Goal: Information Seeking & Learning: Get advice/opinions

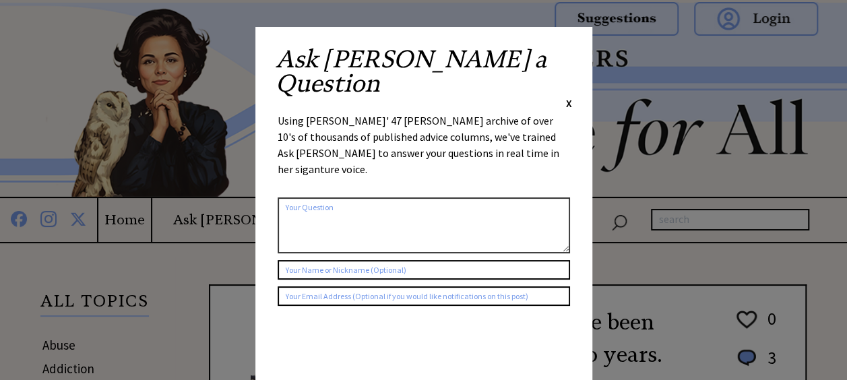
click at [572, 96] on span "X" at bounding box center [569, 102] width 6 height 13
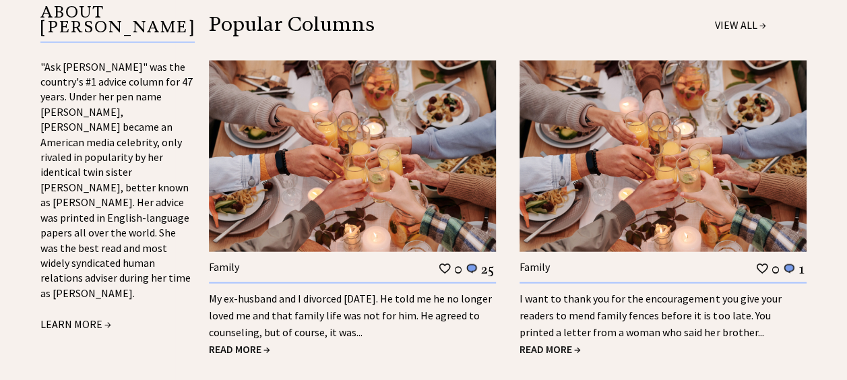
scroll to position [1483, 0]
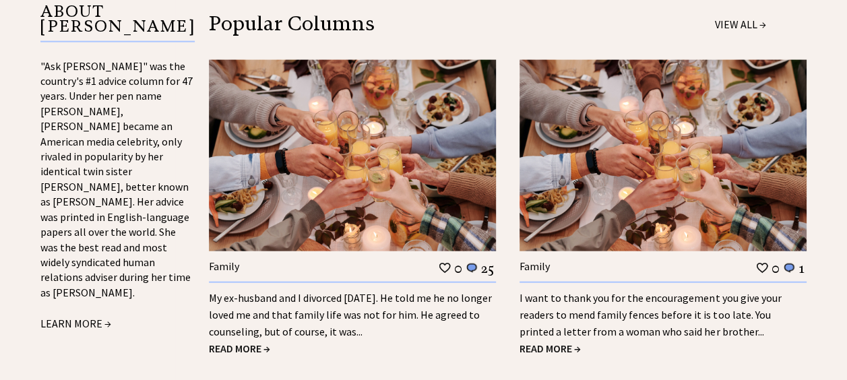
click at [242, 342] on span "READ MORE →" at bounding box center [239, 348] width 61 height 13
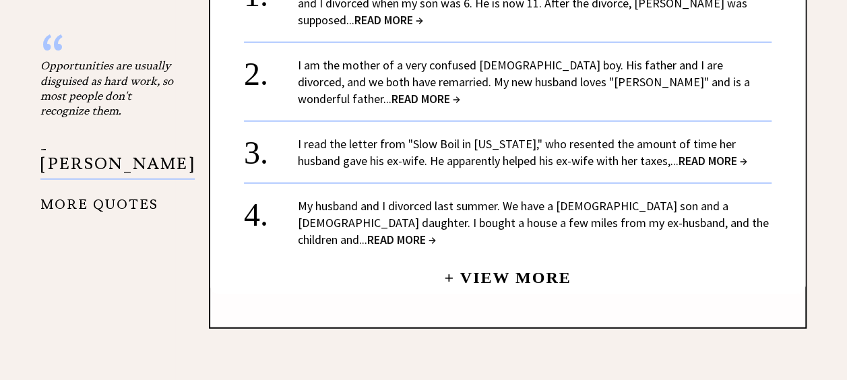
scroll to position [1686, 0]
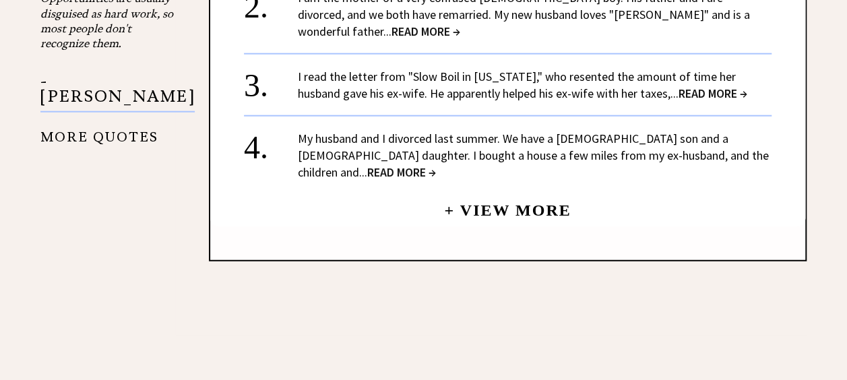
click at [679, 86] on span "READ MORE →" at bounding box center [713, 94] width 69 height 16
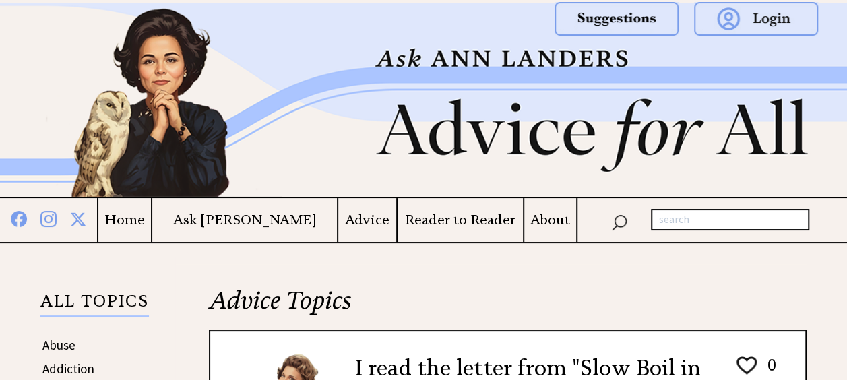
click at [663, 225] on input "text" at bounding box center [730, 220] width 158 height 22
type input "advice on picking a husband"
click at [619, 219] on img at bounding box center [620, 222] width 16 height 20
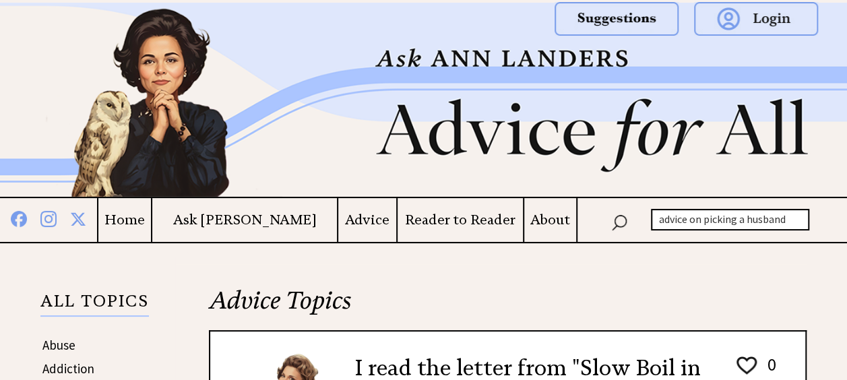
click at [615, 220] on img at bounding box center [620, 222] width 16 height 20
click at [626, 217] on img at bounding box center [620, 222] width 16 height 20
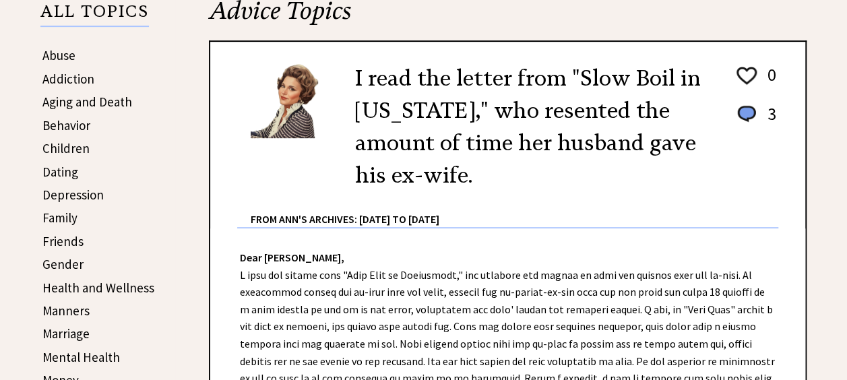
scroll to position [270, 0]
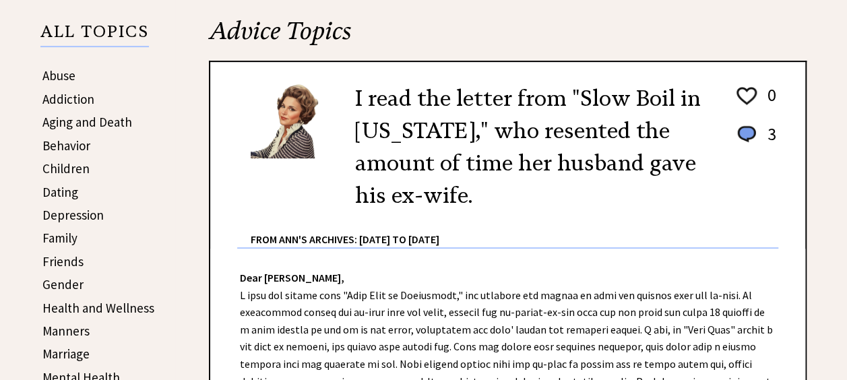
click at [57, 187] on link "Dating" at bounding box center [60, 192] width 36 height 16
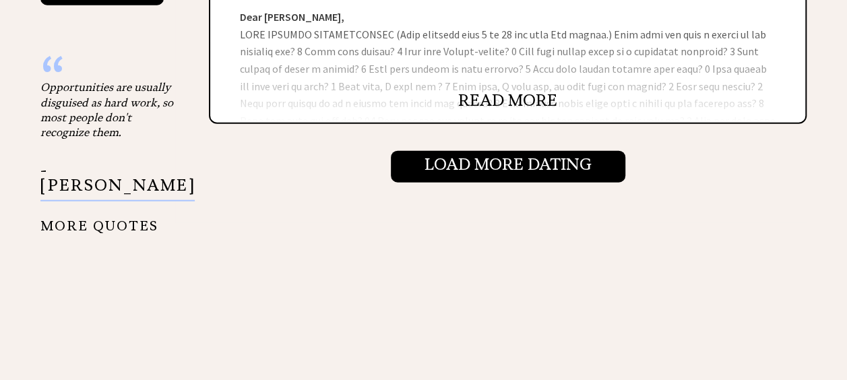
scroll to position [1618, 0]
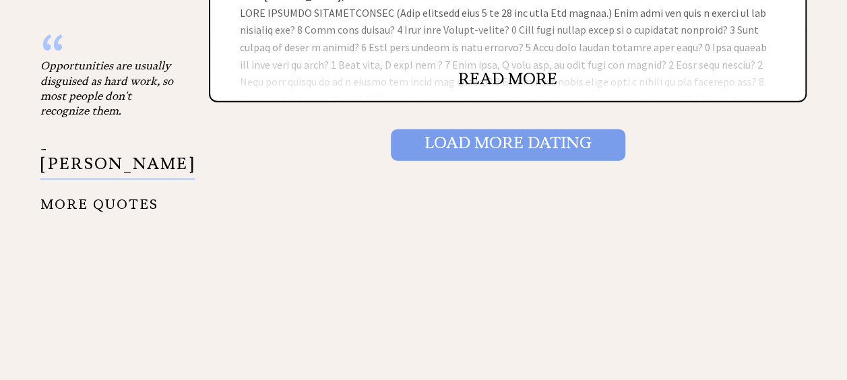
click at [506, 140] on input "Load More Dating" at bounding box center [508, 144] width 235 height 31
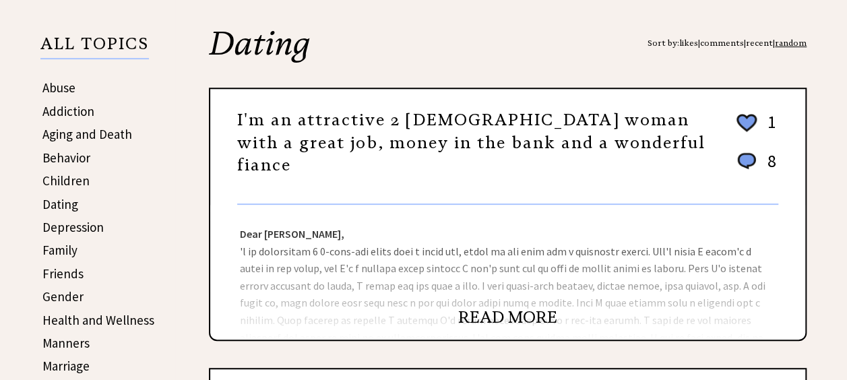
scroll to position [337, 0]
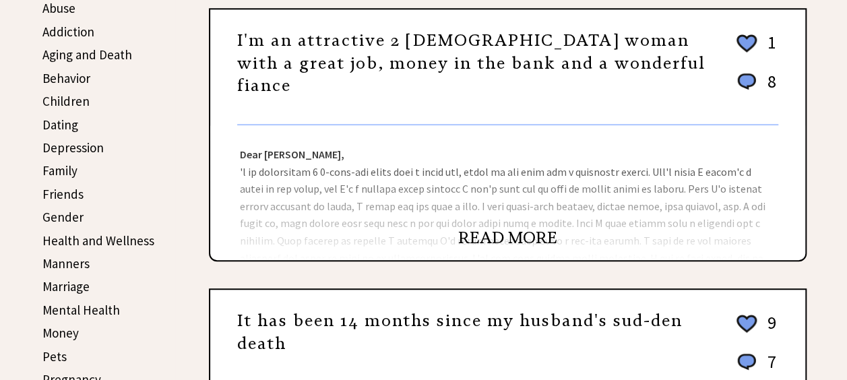
click at [499, 232] on link "READ MORE" at bounding box center [507, 238] width 99 height 20
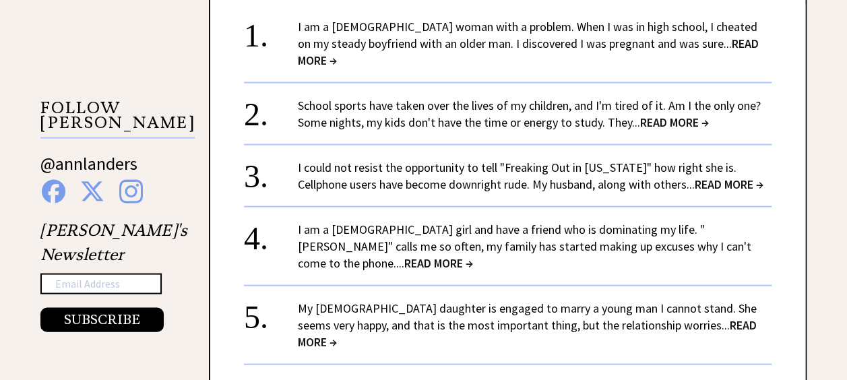
scroll to position [1281, 0]
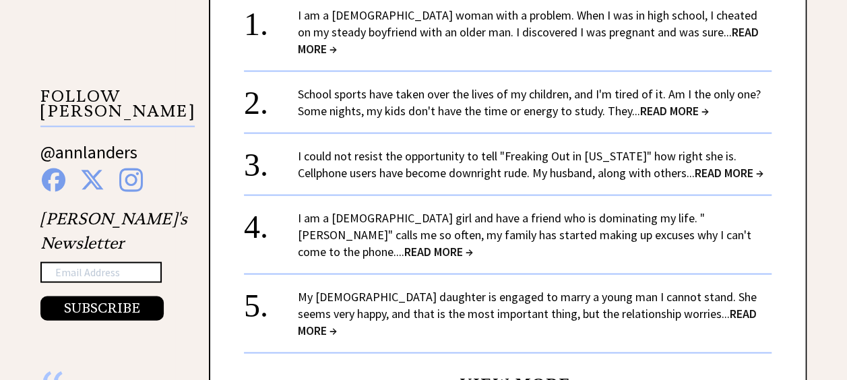
click at [693, 306] on span "READ MORE →" at bounding box center [527, 322] width 459 height 32
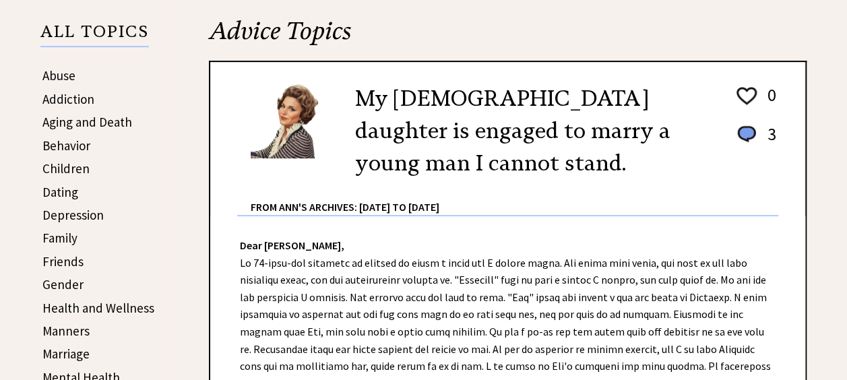
scroll to position [337, 0]
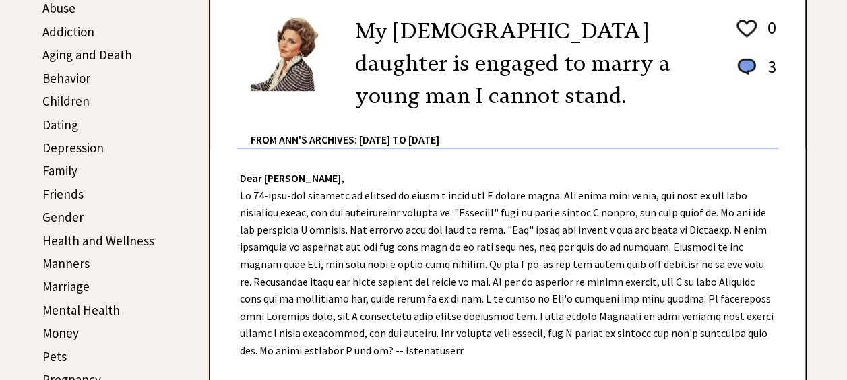
click at [70, 279] on link "Marriage" at bounding box center [65, 286] width 47 height 16
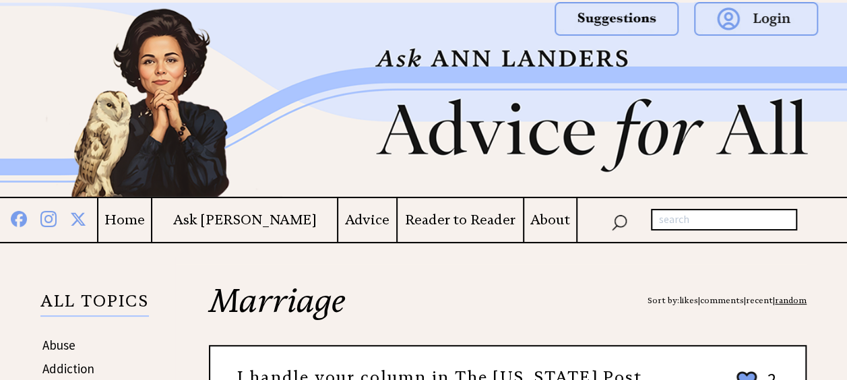
drag, startPoint x: 693, startPoint y: 221, endPoint x: 678, endPoint y: 217, distance: 15.4
click at [678, 217] on input "text" at bounding box center [724, 220] width 146 height 22
click at [623, 224] on img at bounding box center [620, 222] width 16 height 20
click at [614, 216] on img at bounding box center [620, 222] width 16 height 20
click at [620, 216] on img at bounding box center [620, 222] width 16 height 20
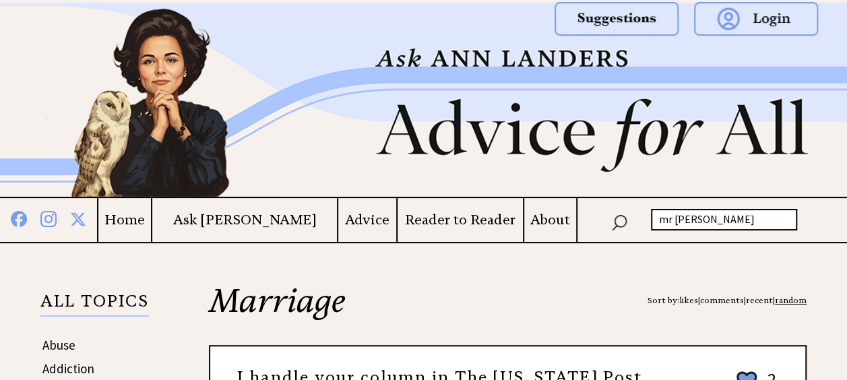
click at [620, 216] on img at bounding box center [620, 222] width 16 height 20
click at [86, 222] on img at bounding box center [78, 218] width 16 height 18
click at [698, 222] on input "mr right" at bounding box center [724, 220] width 146 height 22
type input "m"
type input "how to find Mr Right"
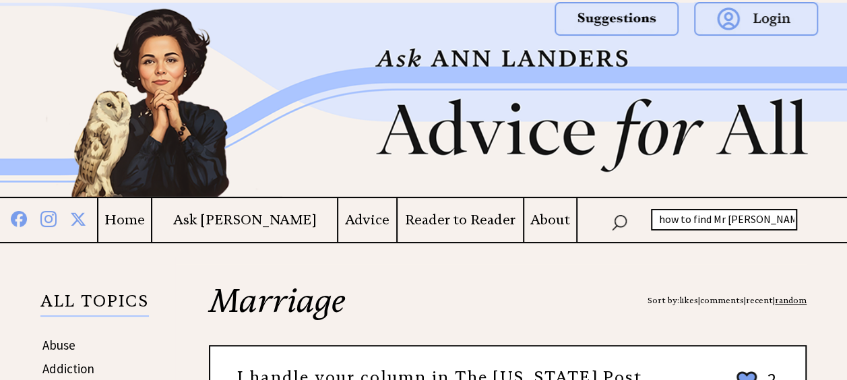
click at [618, 214] on img at bounding box center [620, 222] width 16 height 20
click at [618, 223] on img at bounding box center [620, 222] width 16 height 20
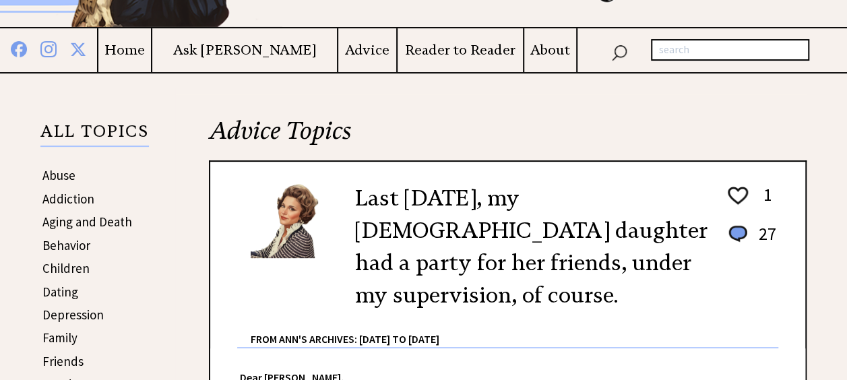
scroll to position [135, 0]
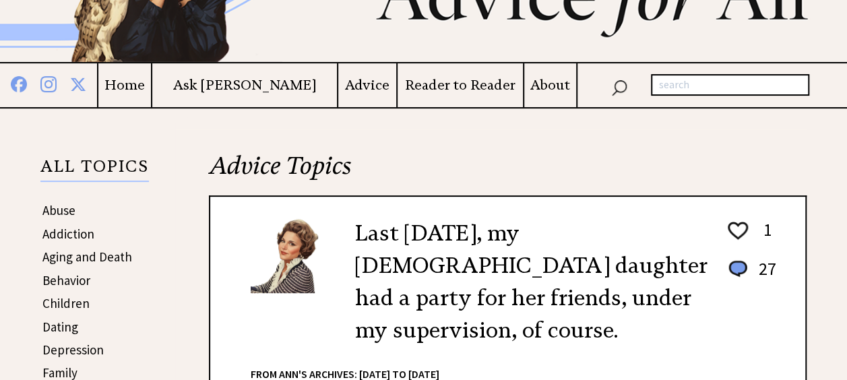
click at [693, 76] on input "text" at bounding box center [730, 85] width 158 height 22
type input "A Perfect Guide for Husband Hunting"
click at [622, 81] on img at bounding box center [620, 87] width 16 height 20
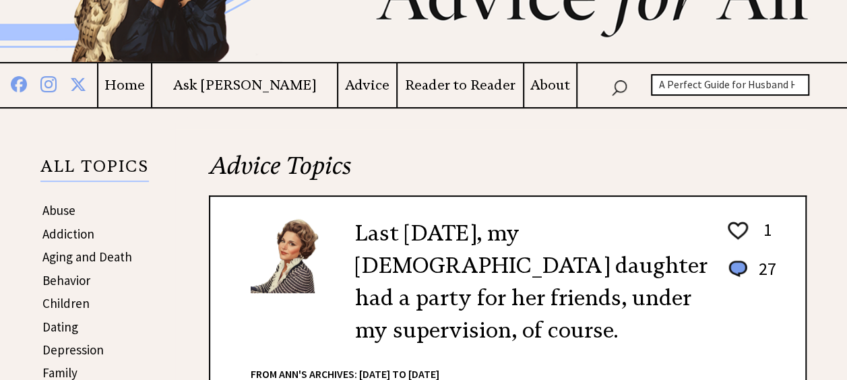
click at [612, 90] on img at bounding box center [620, 87] width 16 height 20
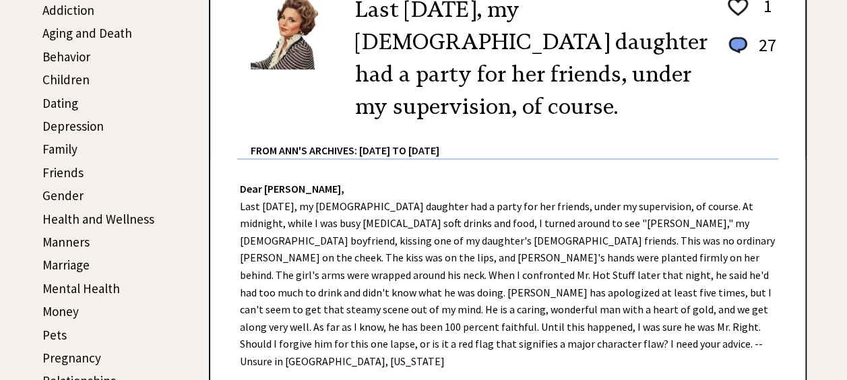
scroll to position [337, 0]
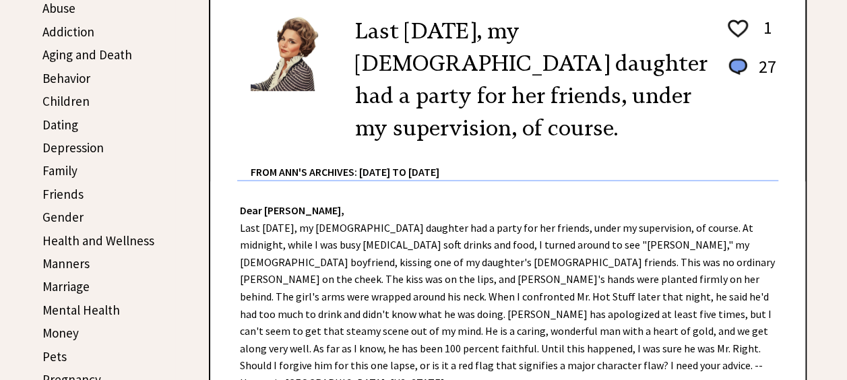
click at [73, 282] on link "Marriage" at bounding box center [65, 286] width 47 height 16
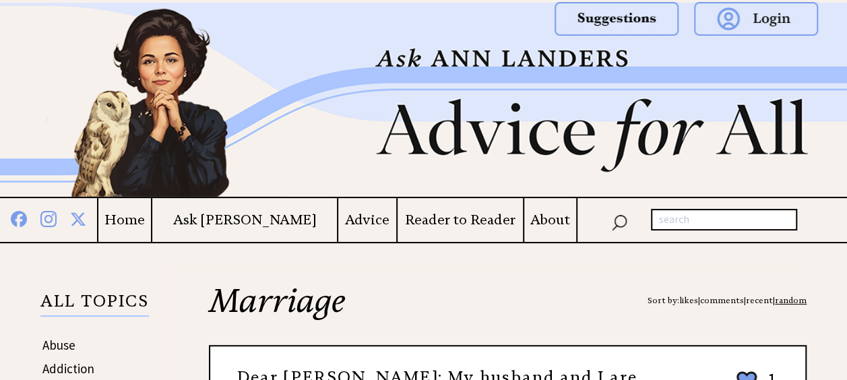
click at [151, 213] on h4 "Home" at bounding box center [124, 220] width 53 height 17
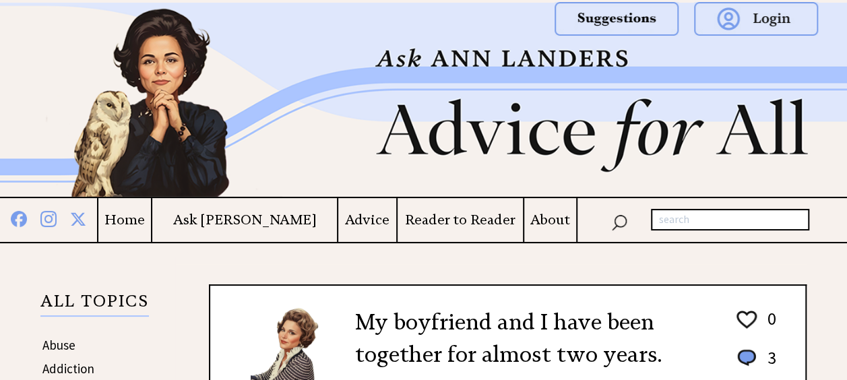
click at [682, 222] on input "text" at bounding box center [730, 220] width 158 height 22
type input "Proud Dad in Dunedin Fla"
click at [620, 222] on img at bounding box center [620, 222] width 16 height 20
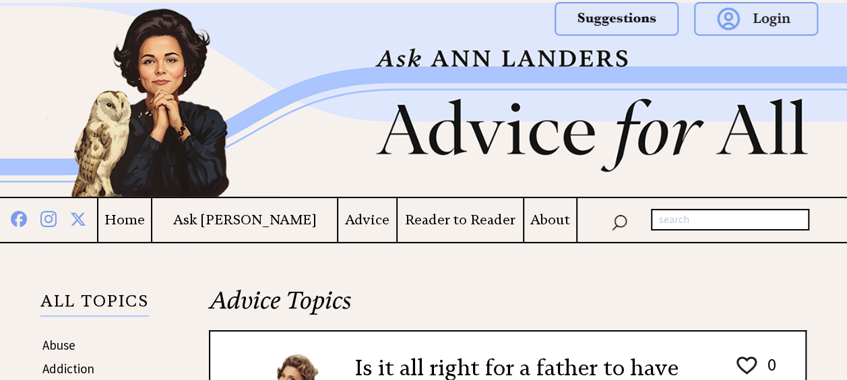
click at [248, 216] on h4 "Ask [PERSON_NAME]" at bounding box center [244, 220] width 185 height 17
